Goal: Transaction & Acquisition: Book appointment/travel/reservation

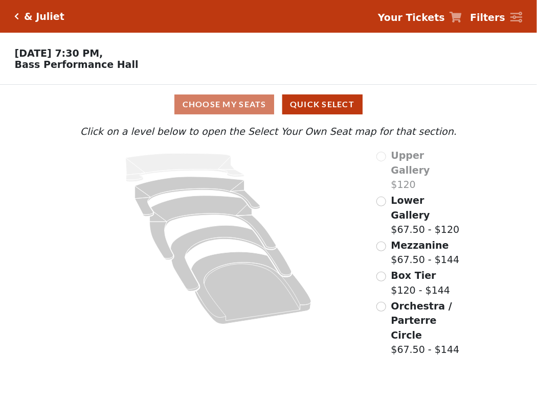
click at [536, 121] on div "Choose My Seats Quick Select Current Level Click on a level below to open the S…" at bounding box center [268, 221] width 537 height 273
click at [386, 199] on div "Lower Gallery $67.50 - $120" at bounding box center [419, 215] width 86 height 44
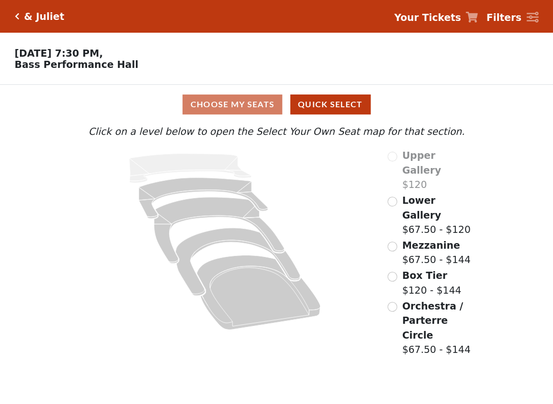
click at [426, 204] on span "Lower Gallery" at bounding box center [421, 208] width 39 height 26
click at [427, 201] on span "Lower Gallery" at bounding box center [421, 208] width 39 height 26
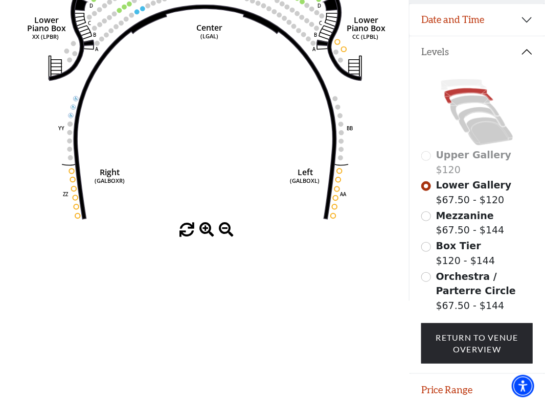
scroll to position [228, 0]
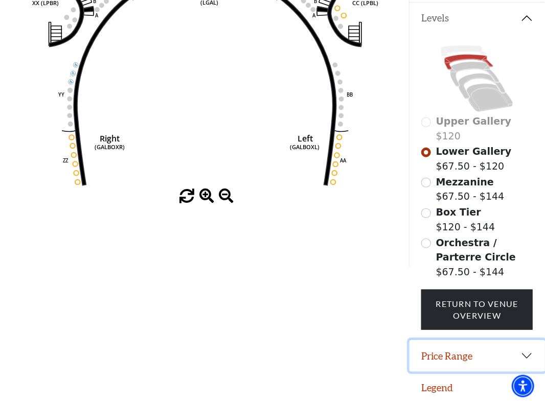
click at [474, 355] on button "Price Range" at bounding box center [477, 356] width 136 height 32
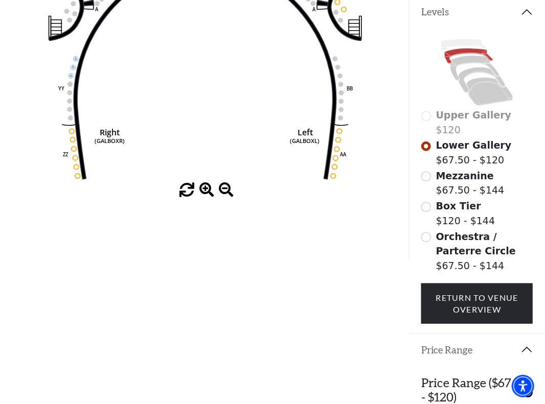
click at [474, 355] on button "Price Range" at bounding box center [477, 350] width 136 height 32
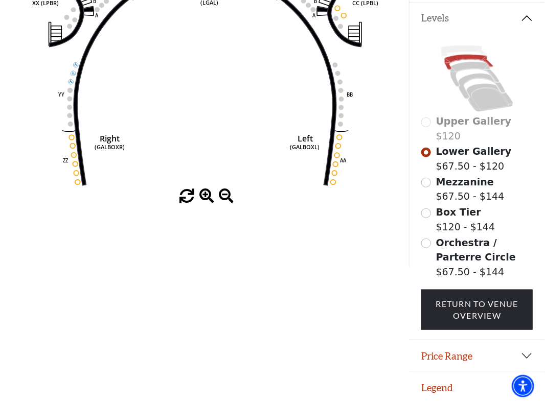
click at [512, 20] on button "Levels" at bounding box center [477, 19] width 136 height 32
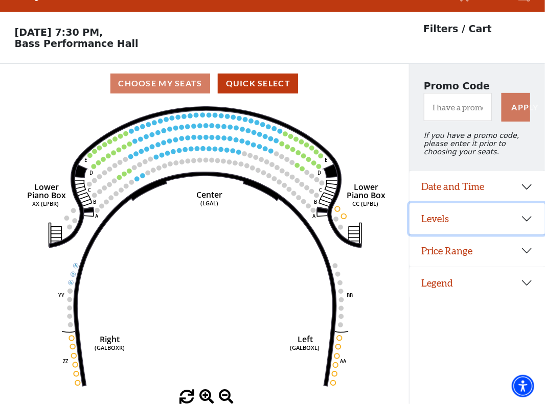
scroll to position [25, 0]
drag, startPoint x: 487, startPoint y: 196, endPoint x: 487, endPoint y: 188, distance: 8.2
click at [487, 195] on button "Date and Time" at bounding box center [477, 187] width 136 height 32
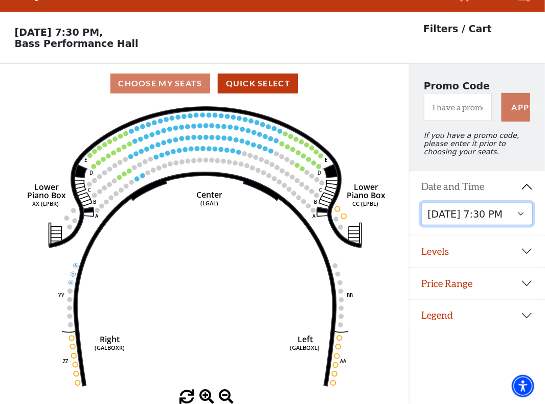
click at [477, 218] on select "Thursday, November 13 at 1:30 PM Wednesday, November 12 at 7:30 PM Thursday, No…" at bounding box center [476, 214] width 111 height 23
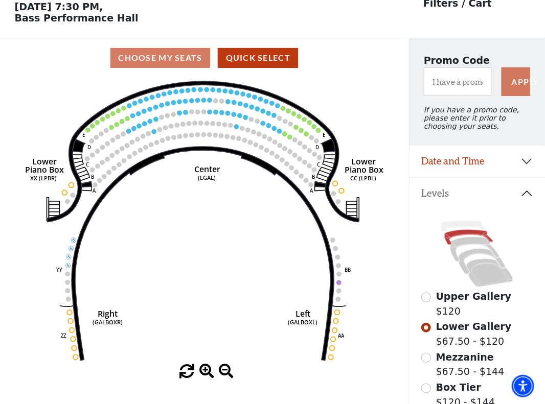
scroll to position [16, 0]
